Goal: Transaction & Acquisition: Purchase product/service

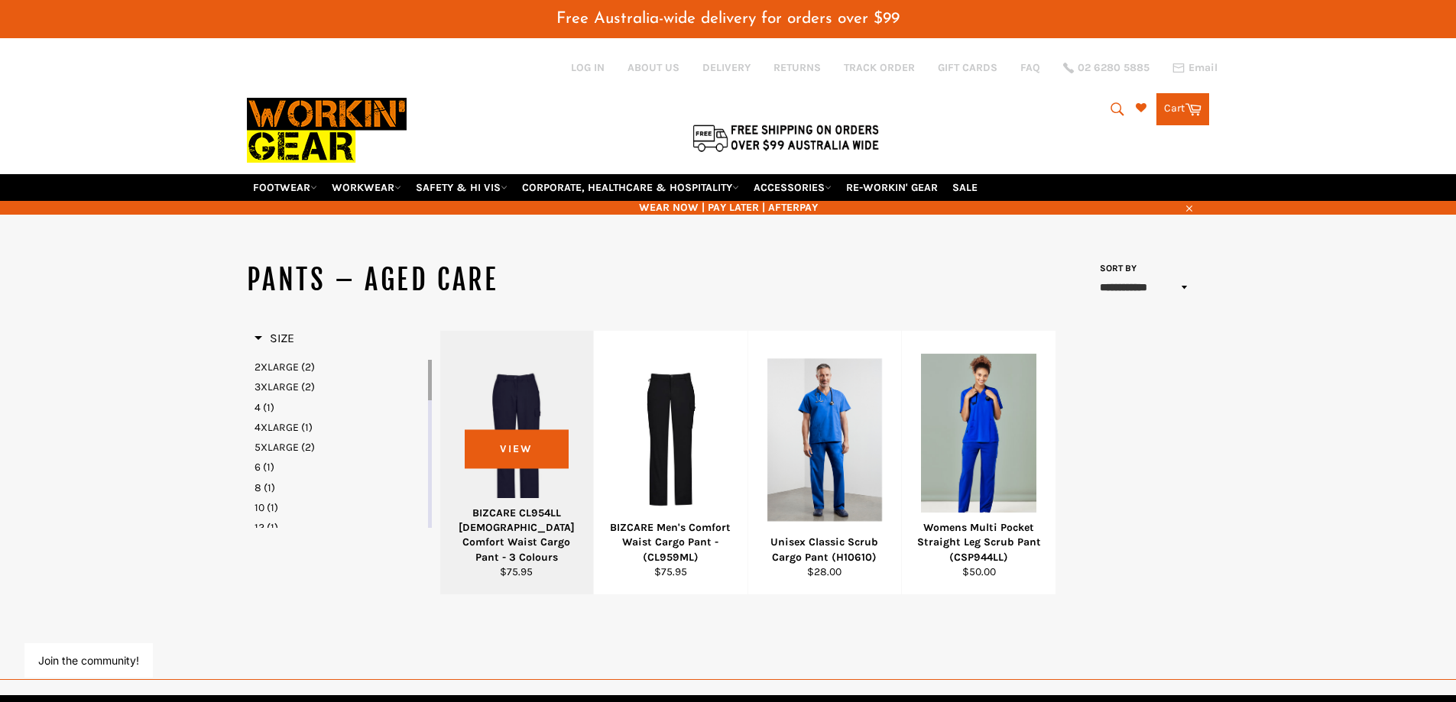
click at [516, 461] on div at bounding box center [516, 440] width 115 height 180
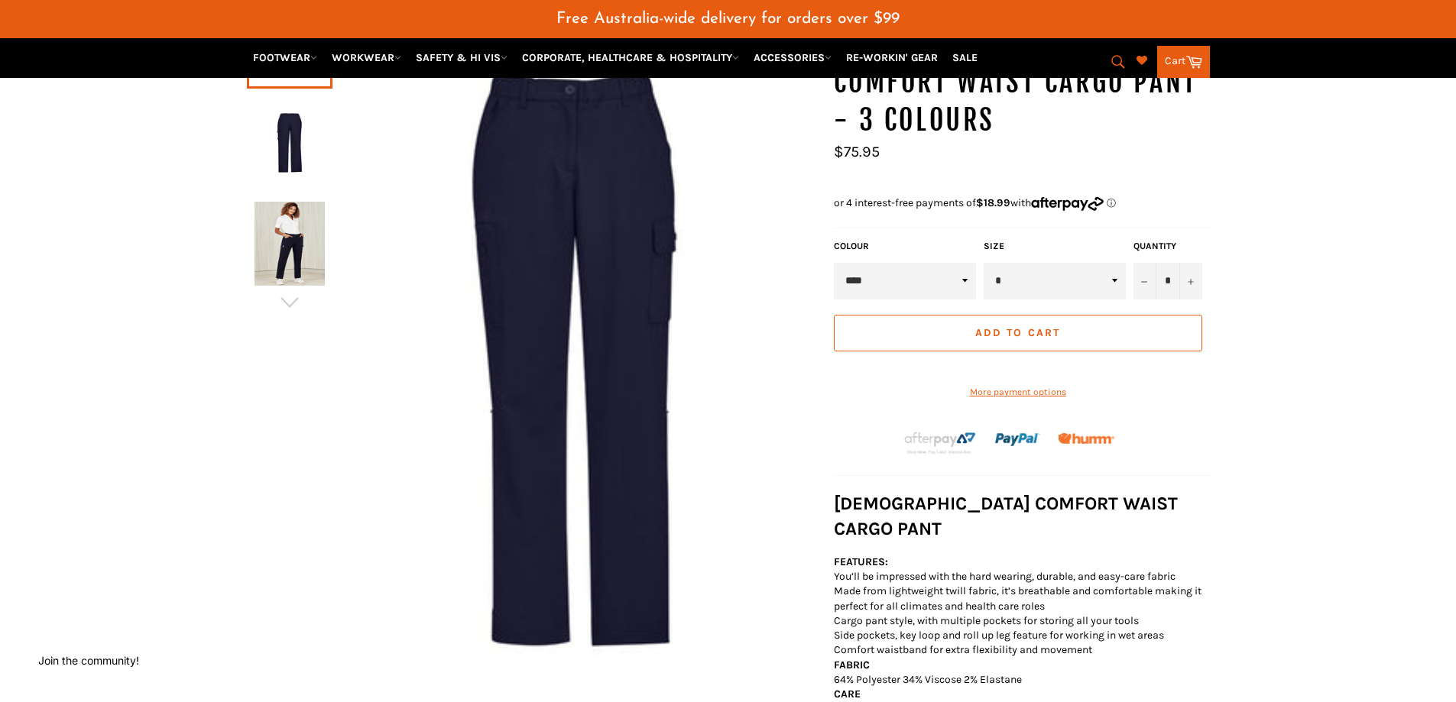
scroll to position [255, 0]
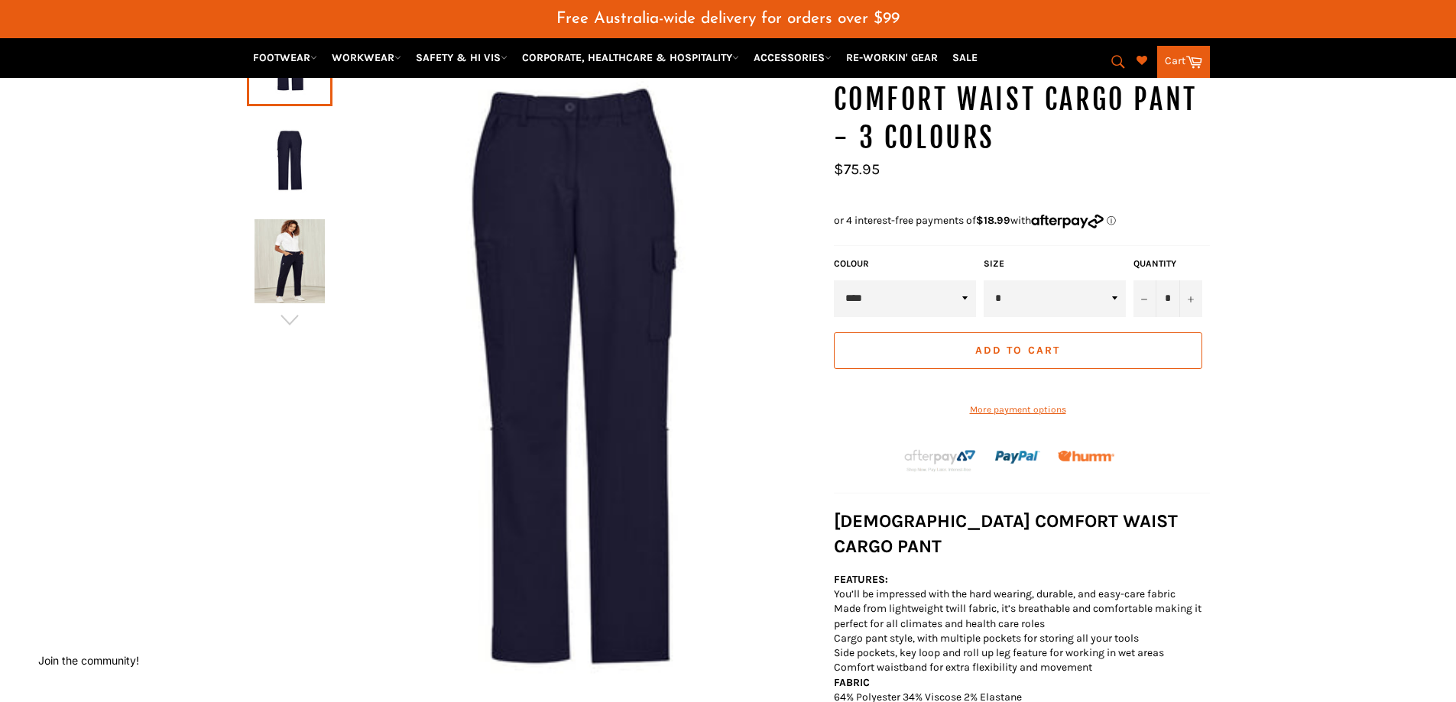
click at [291, 145] on img at bounding box center [289, 159] width 70 height 84
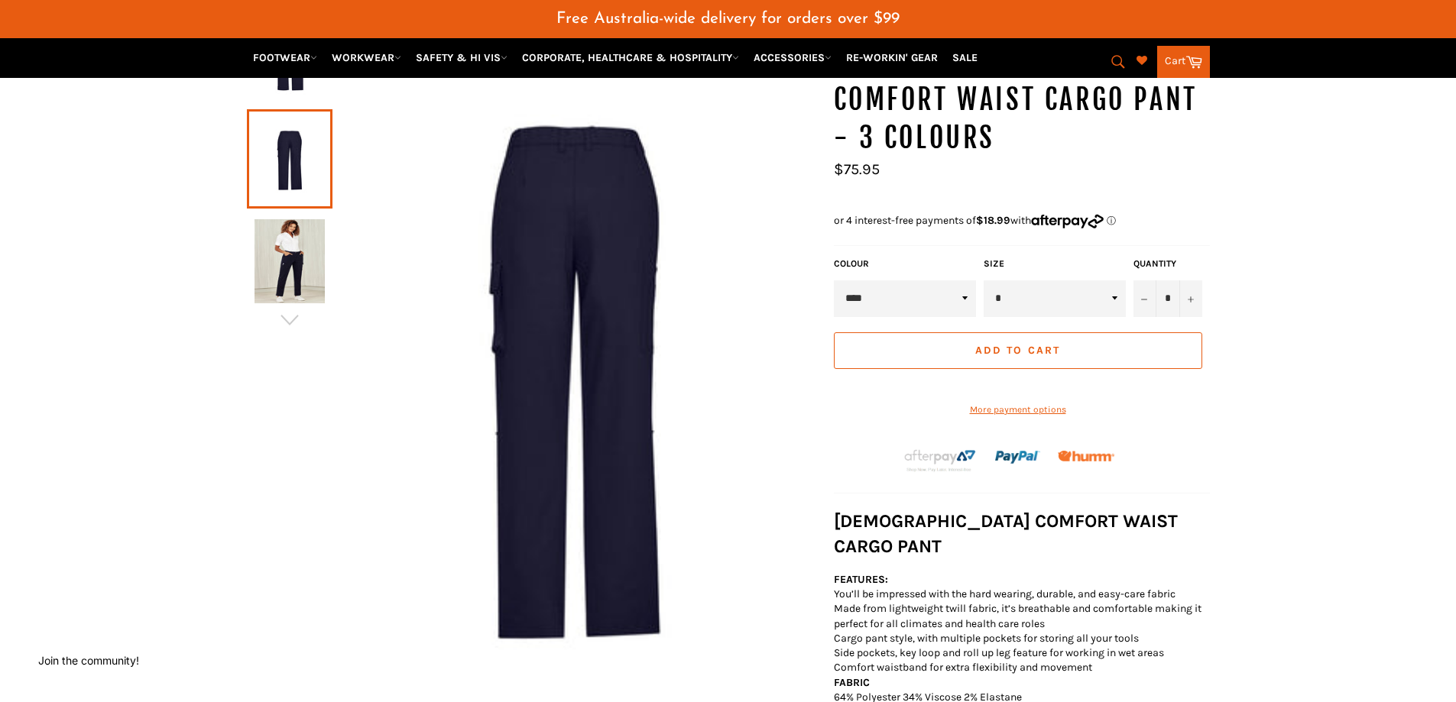
click at [282, 215] on link at bounding box center [290, 261] width 86 height 99
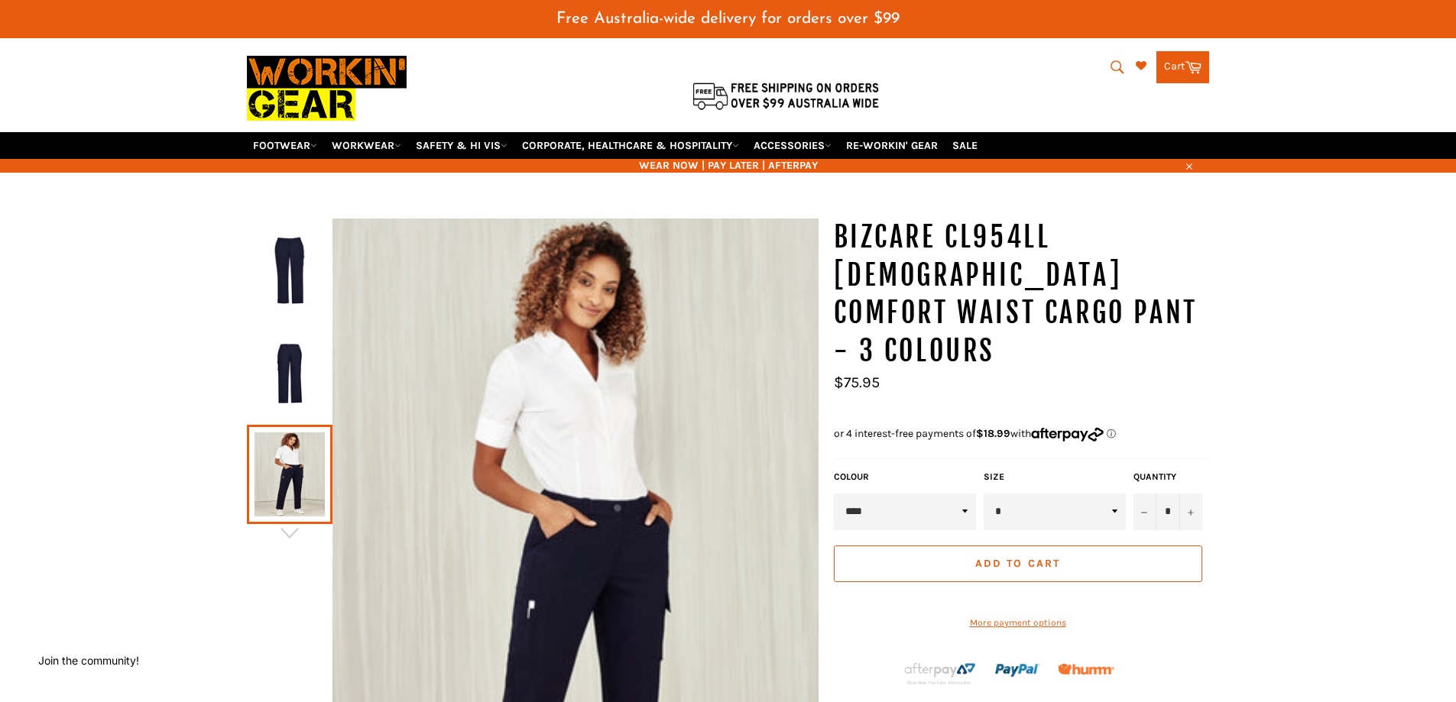
scroll to position [26, 0]
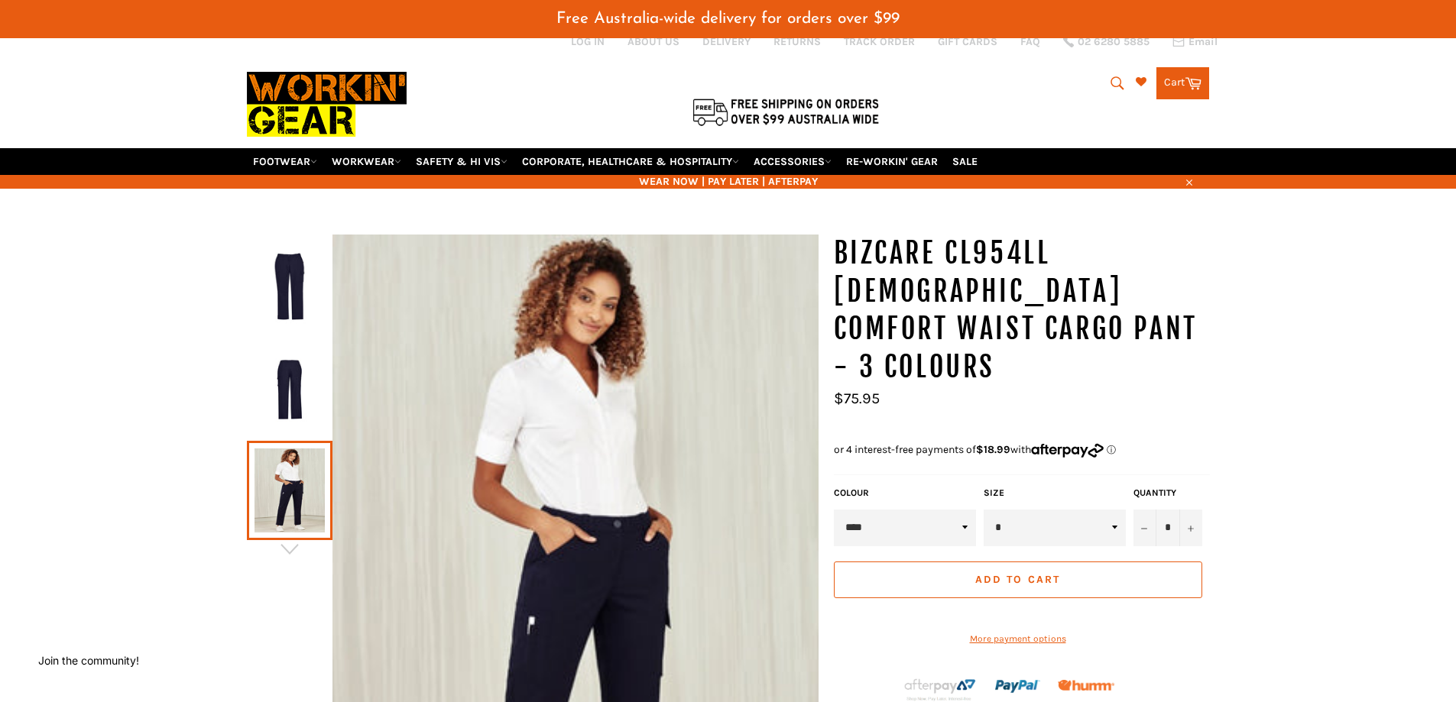
click at [296, 283] on img at bounding box center [289, 286] width 70 height 84
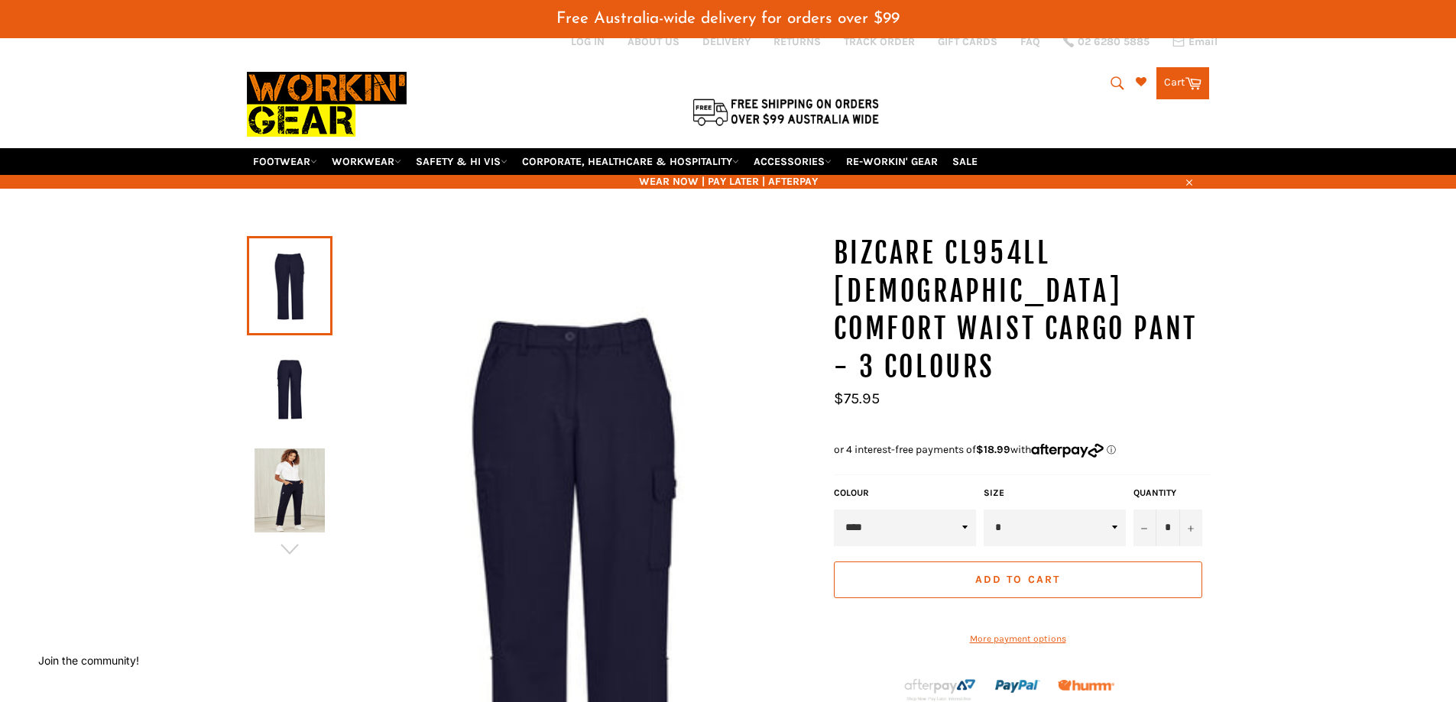
click at [303, 374] on img at bounding box center [289, 388] width 70 height 84
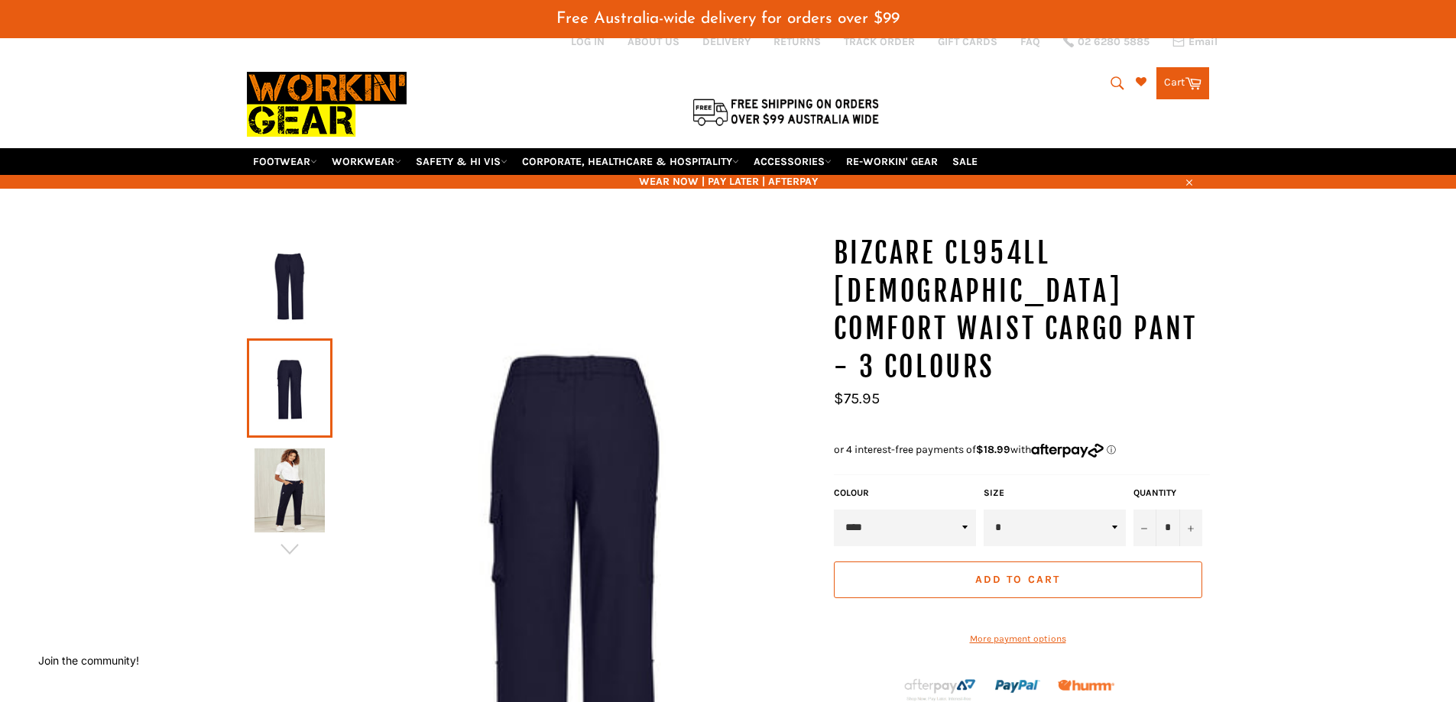
click at [285, 505] on img at bounding box center [289, 490] width 70 height 84
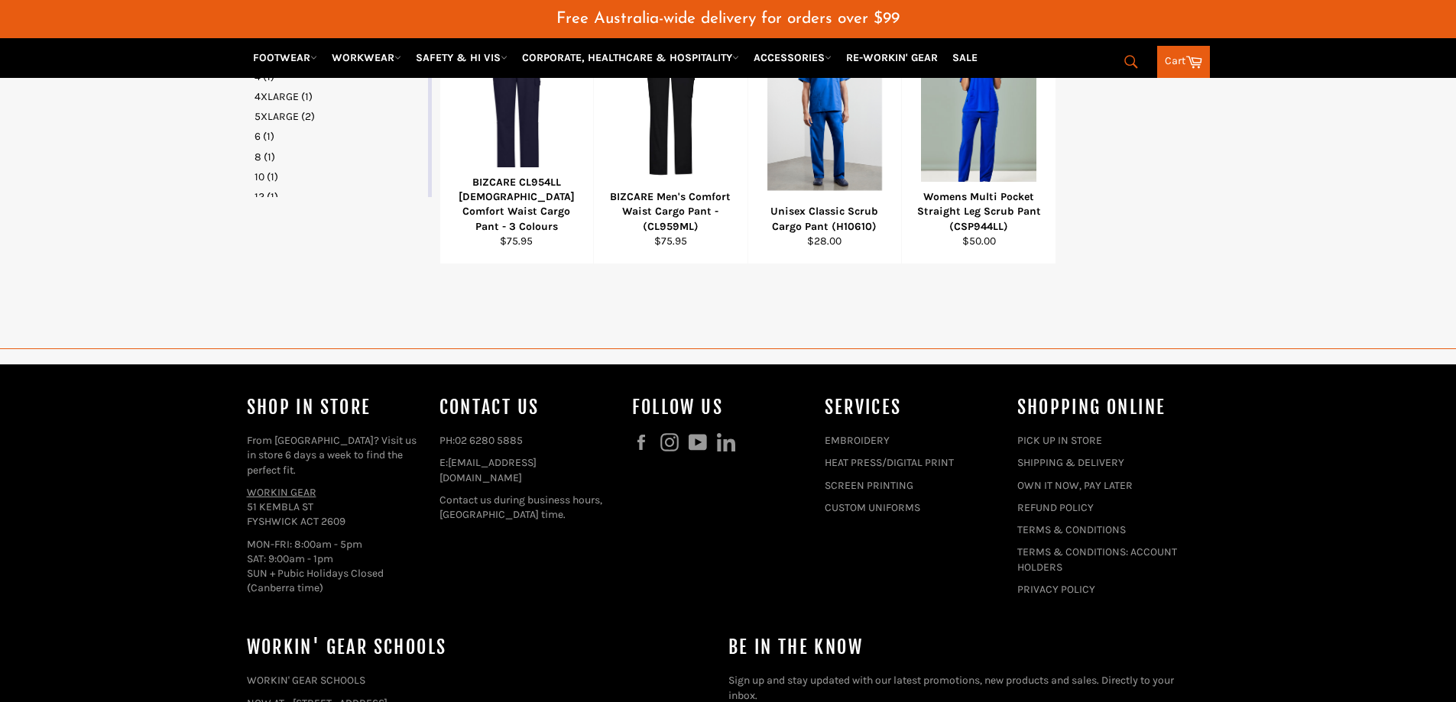
scroll to position [331, 0]
